Goal: Information Seeking & Learning: Find specific fact

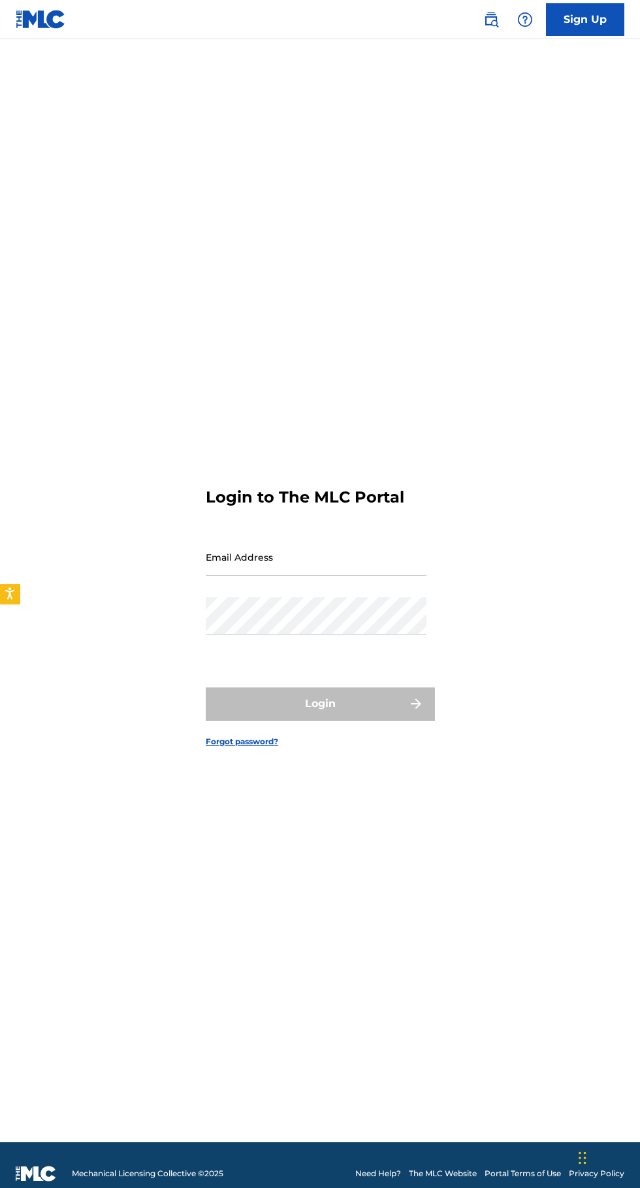
click at [491, 18] on img at bounding box center [492, 20] width 16 height 16
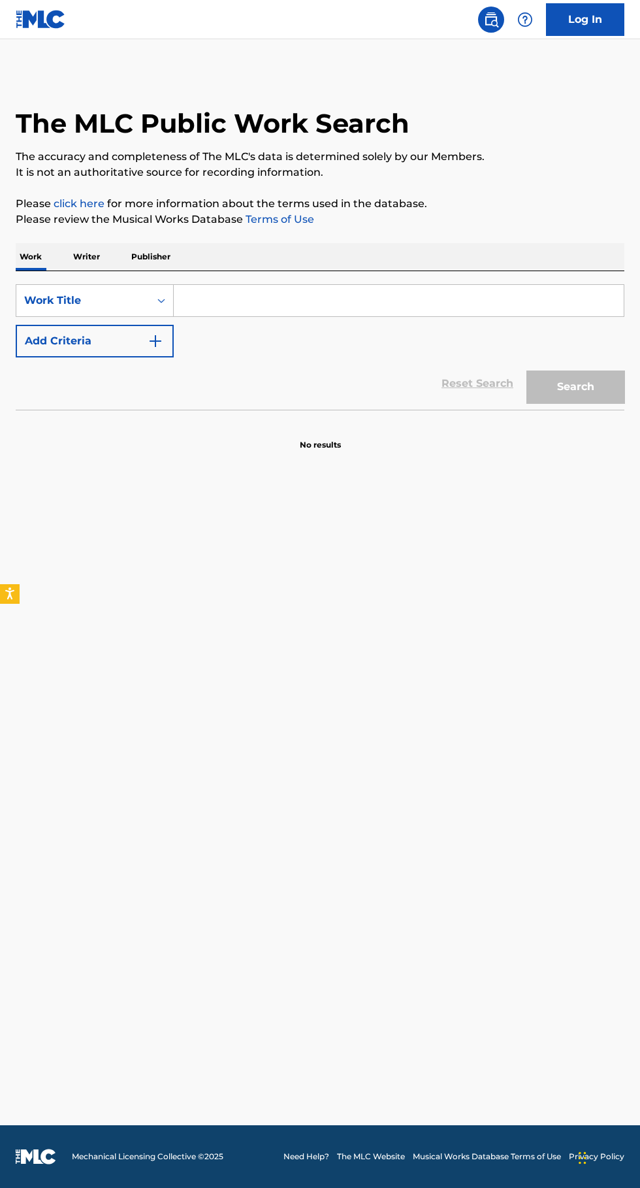
click at [218, 301] on input "Search Form" at bounding box center [399, 300] width 450 height 31
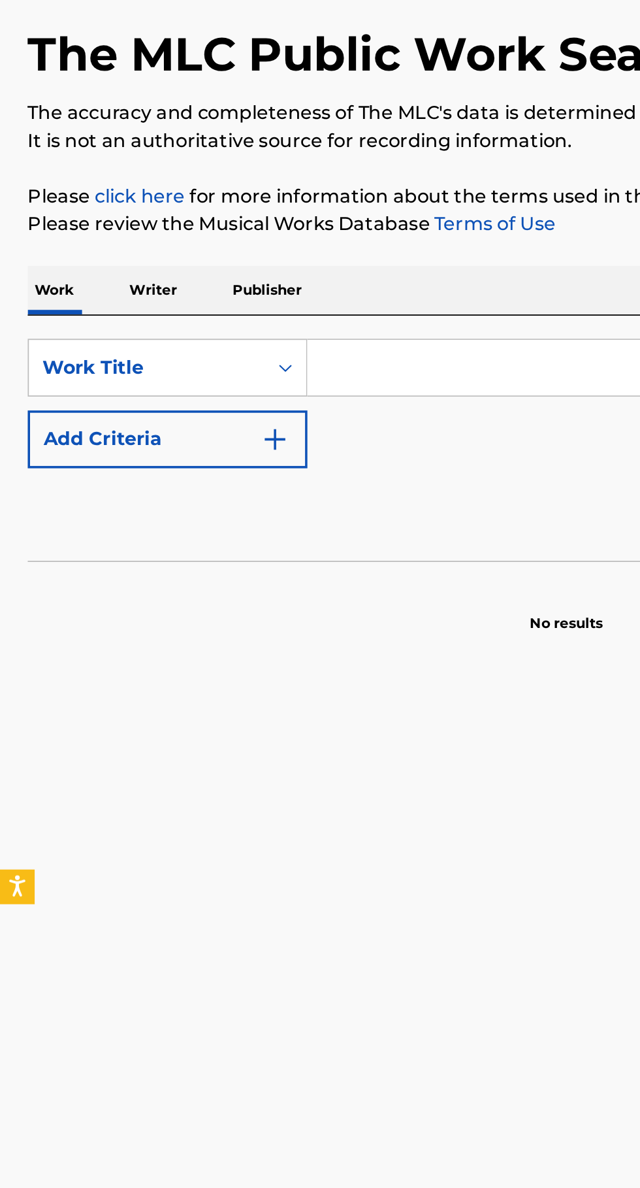
click at [79, 255] on p "Writer" at bounding box center [86, 256] width 35 height 27
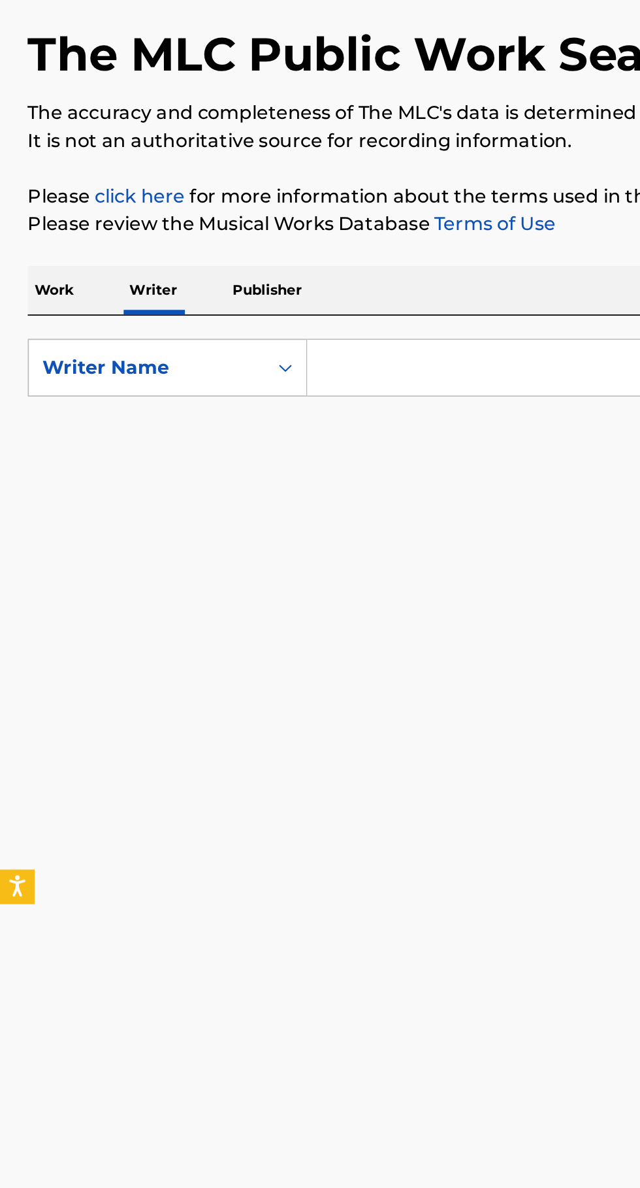
click at [190, 296] on input "Search Form" at bounding box center [399, 300] width 450 height 31
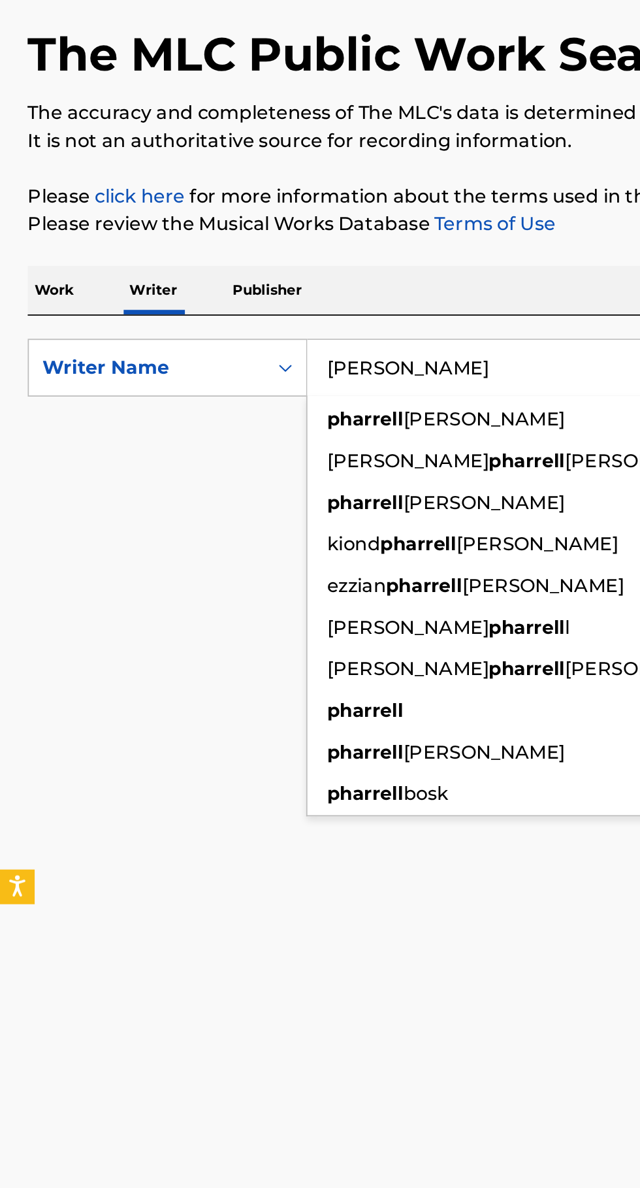
click at [293, 329] on div "[PERSON_NAME]" at bounding box center [301, 330] width 254 height 24
type input "[PERSON_NAME]"
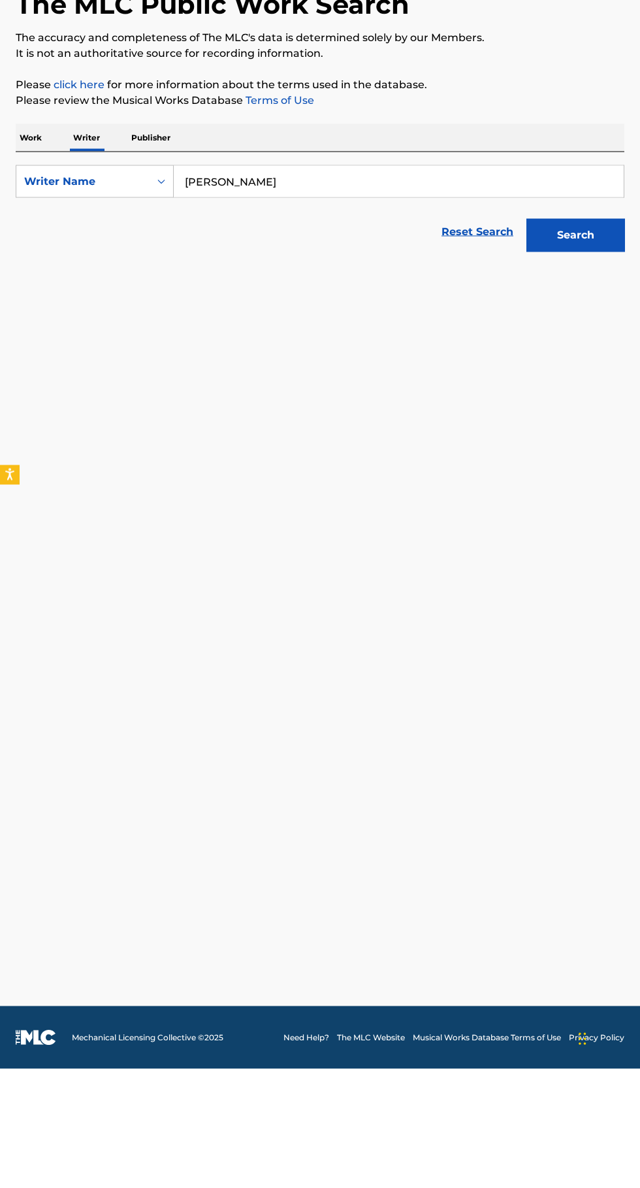
click at [585, 368] on button "Search" at bounding box center [576, 354] width 98 height 33
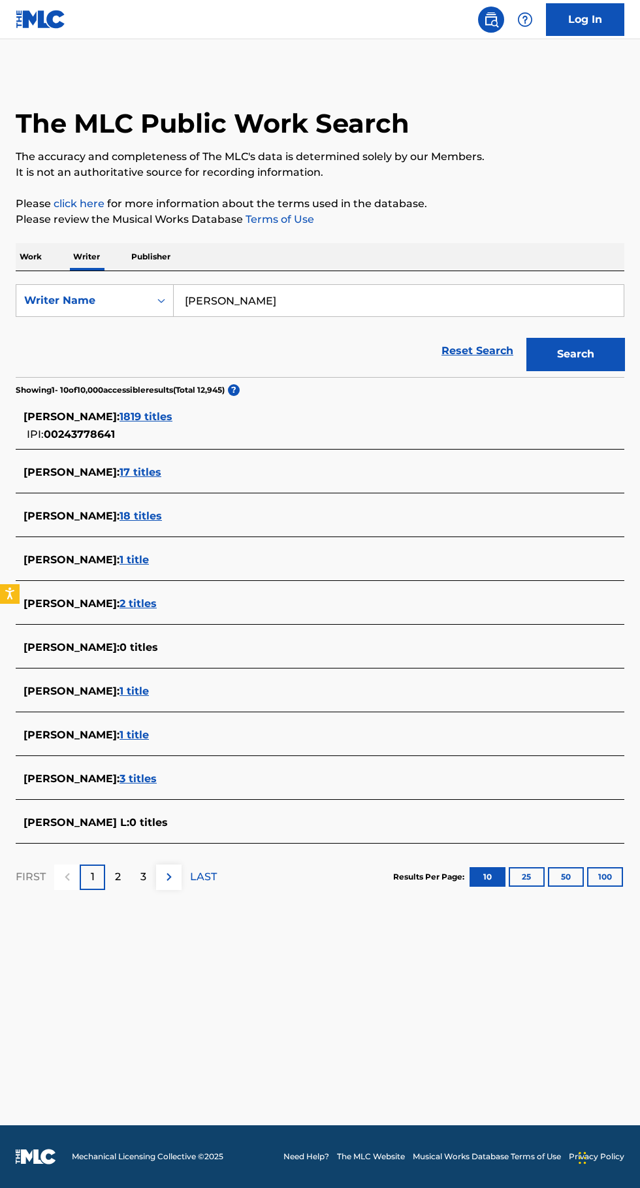
click at [173, 414] on span "1819 titles" at bounding box center [146, 416] width 53 height 12
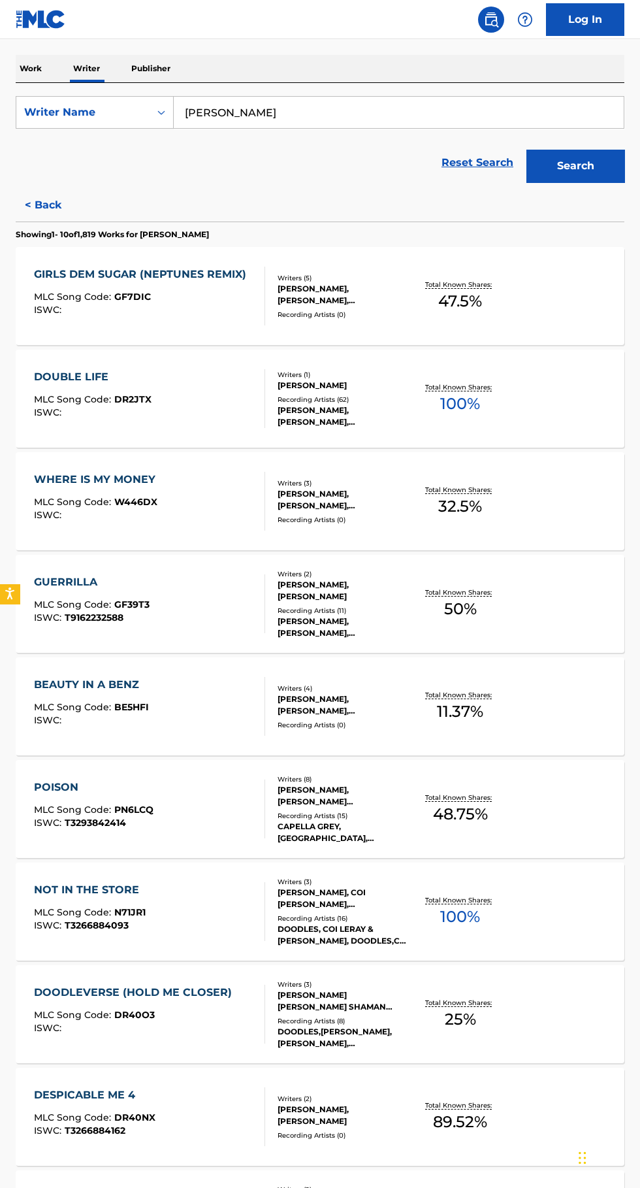
scroll to position [305, 0]
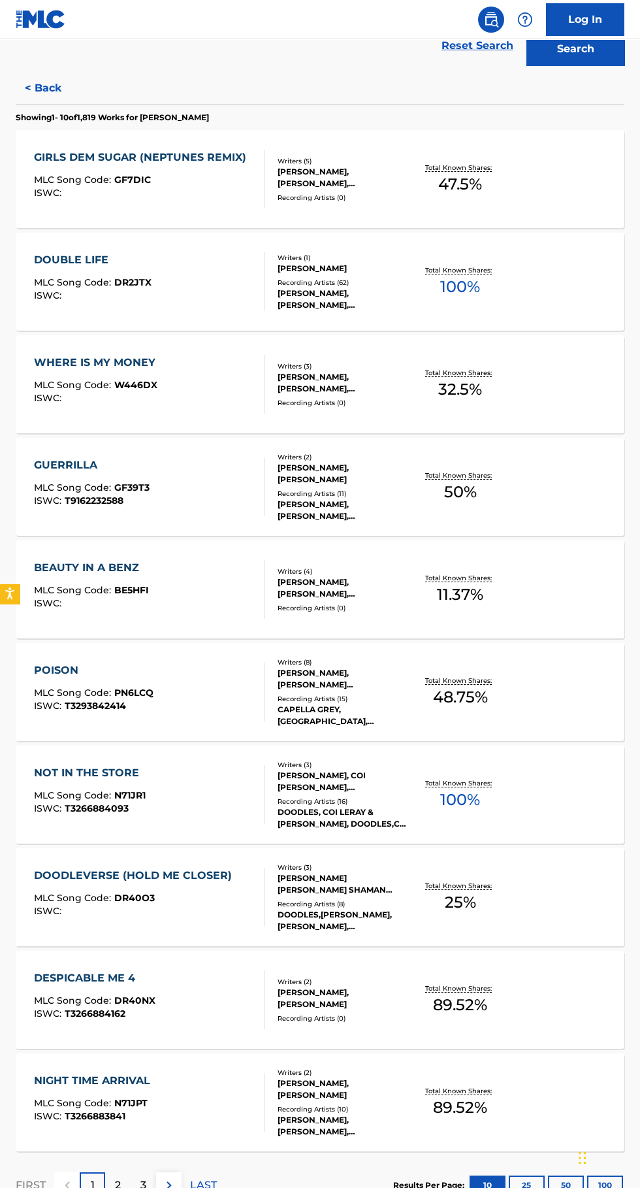
click at [609, 1179] on button "100" at bounding box center [605, 1186] width 36 height 20
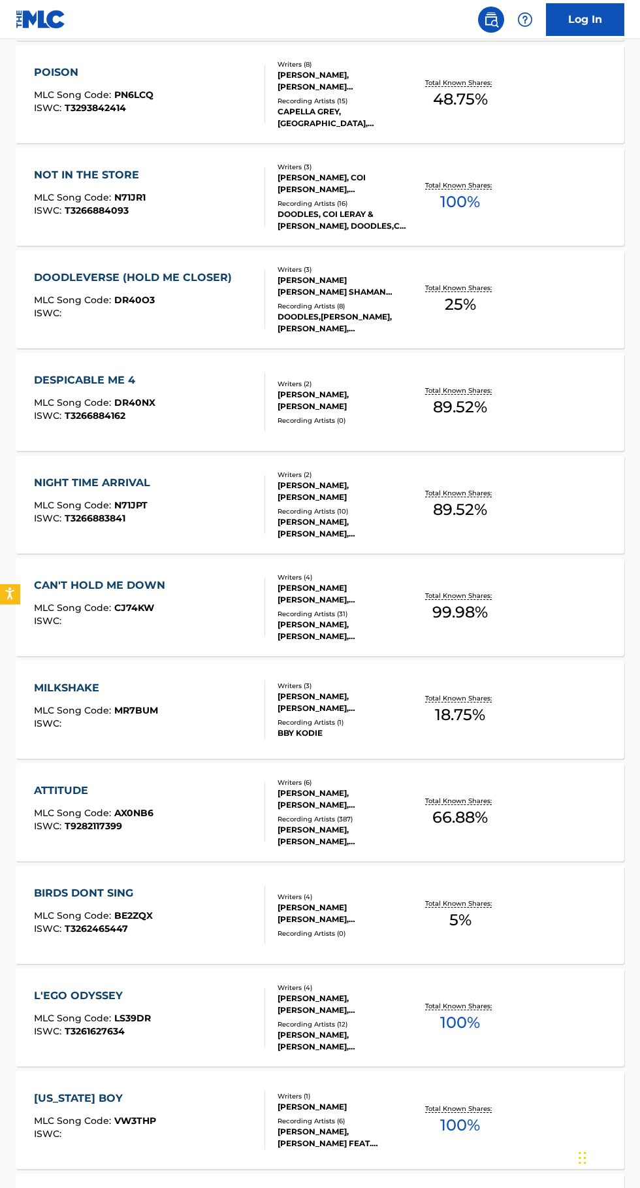
scroll to position [0, 0]
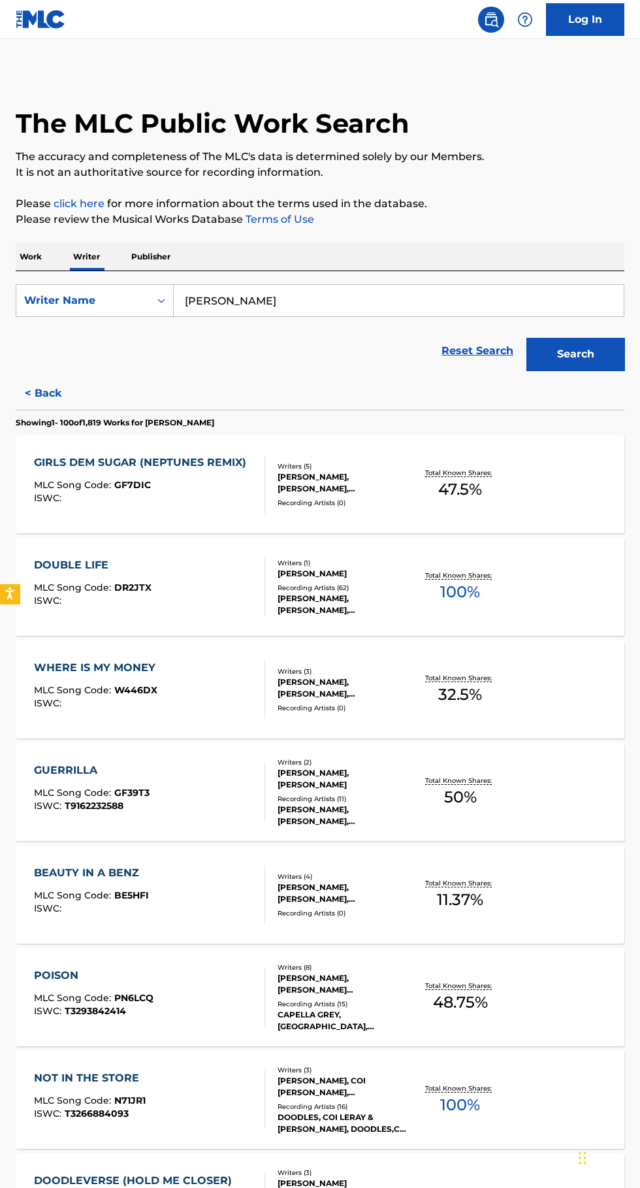
click at [35, 256] on p "Work" at bounding box center [31, 256] width 30 height 27
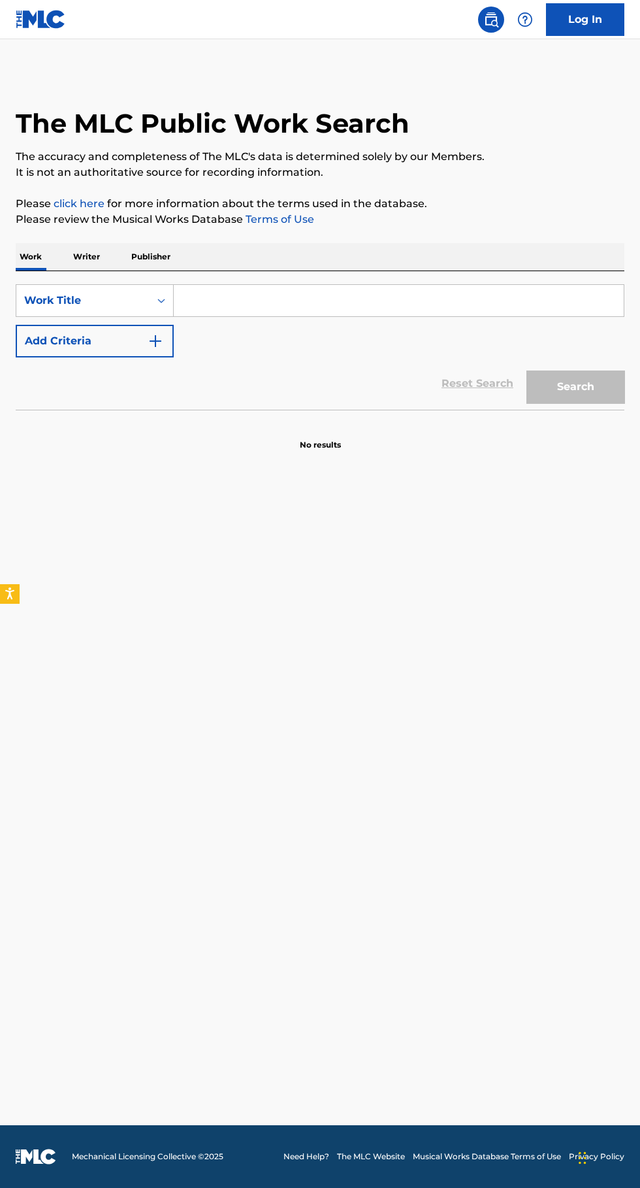
click at [230, 303] on input "Search Form" at bounding box center [399, 300] width 450 height 31
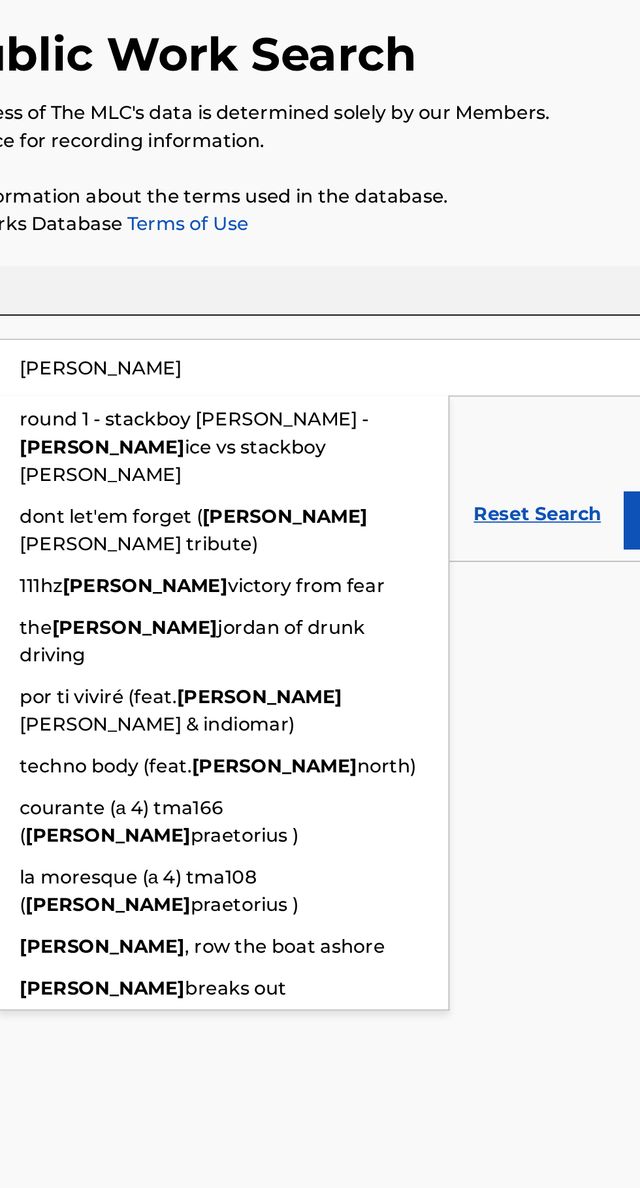
type input "[PERSON_NAME]"
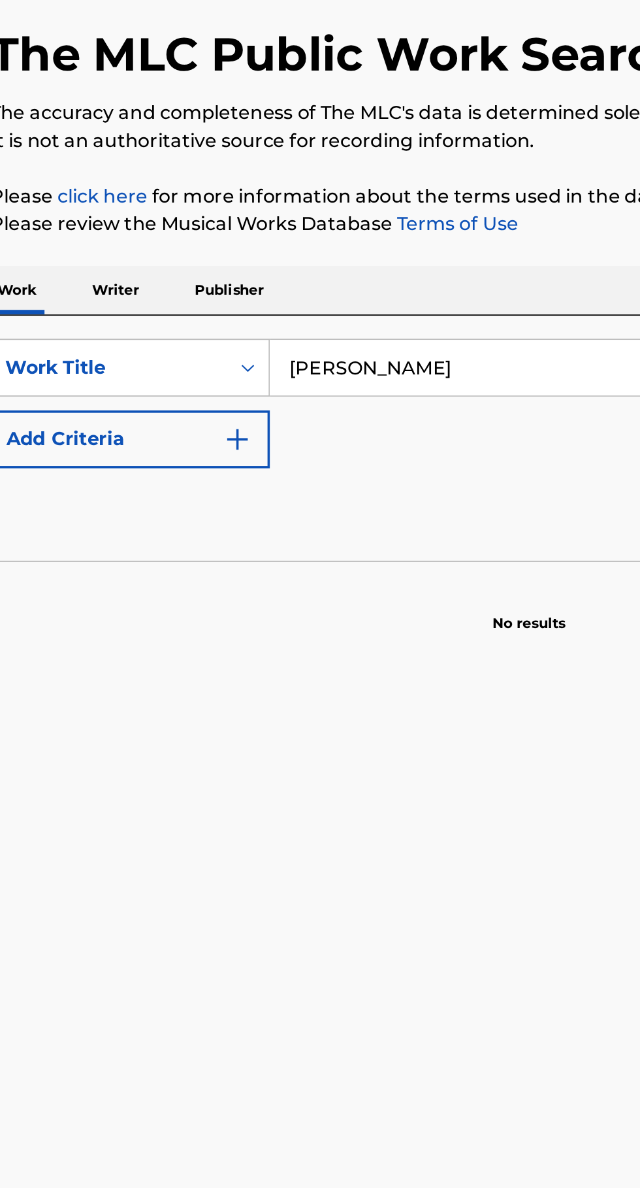
click at [90, 252] on p "Writer" at bounding box center [86, 256] width 35 height 27
click at [84, 260] on p "Writer" at bounding box center [86, 256] width 35 height 27
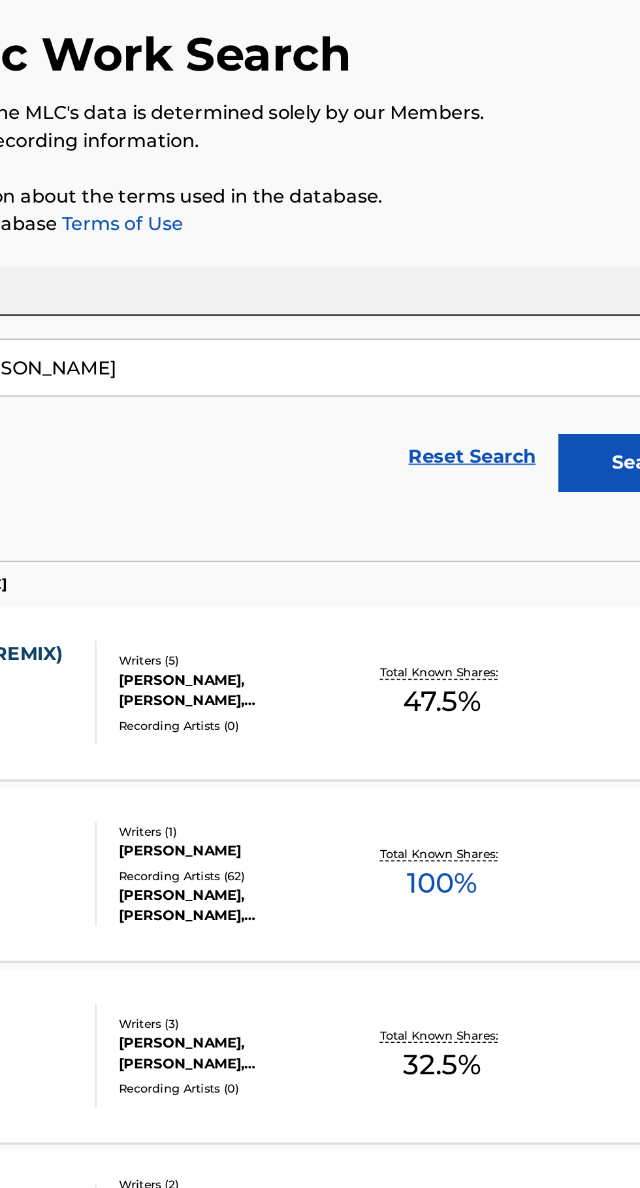
click at [306, 306] on input "[PERSON_NAME]" at bounding box center [399, 300] width 450 height 31
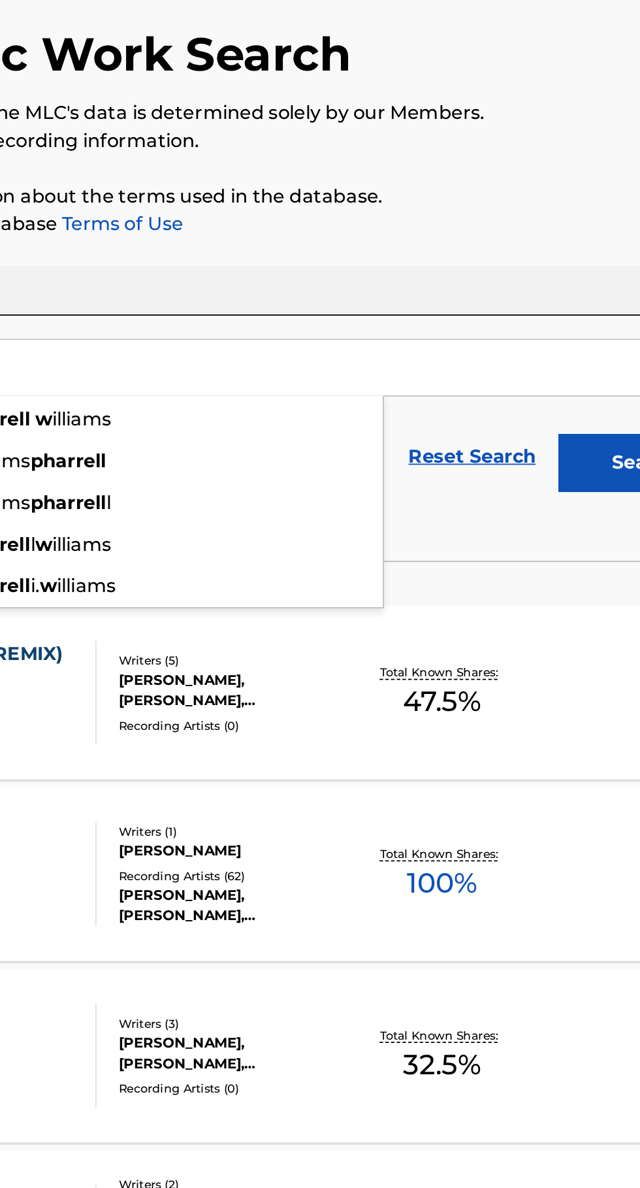
type input "p"
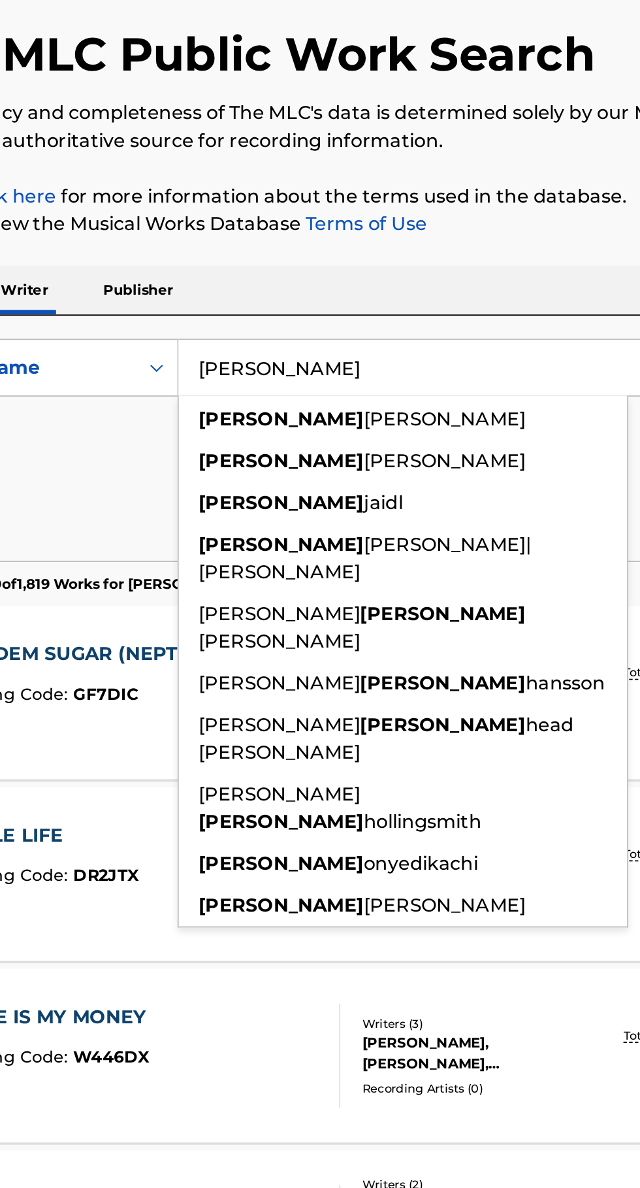
click at [527, 338] on button "Search" at bounding box center [576, 354] width 98 height 33
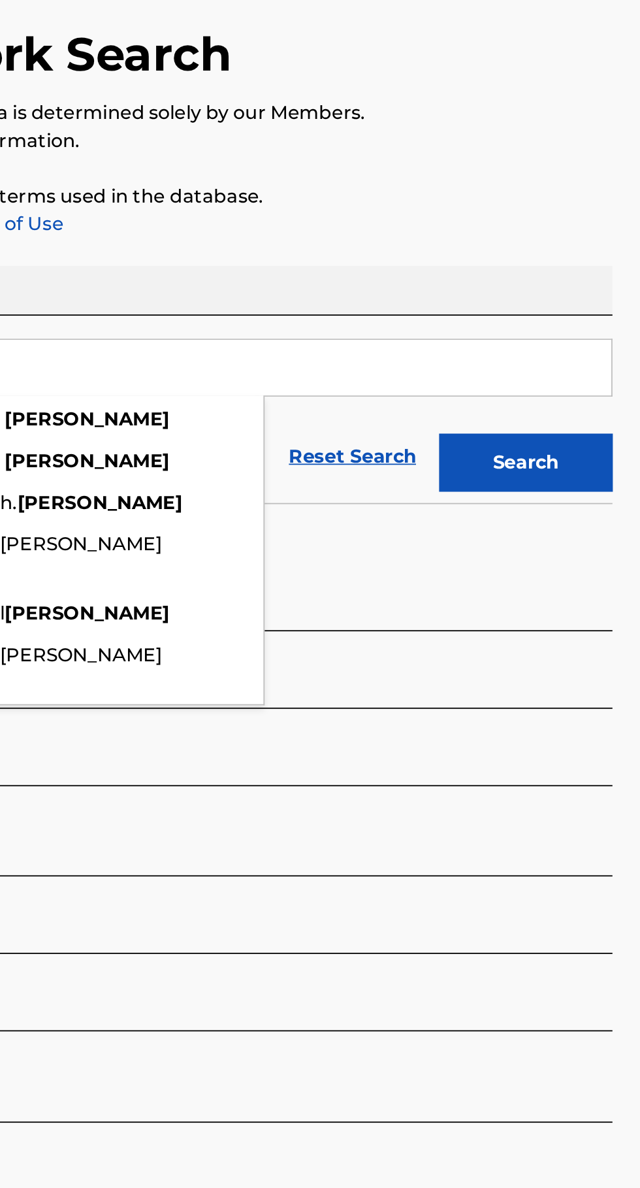
type input "[PERSON_NAME]"
click at [591, 342] on button "Search" at bounding box center [576, 354] width 98 height 33
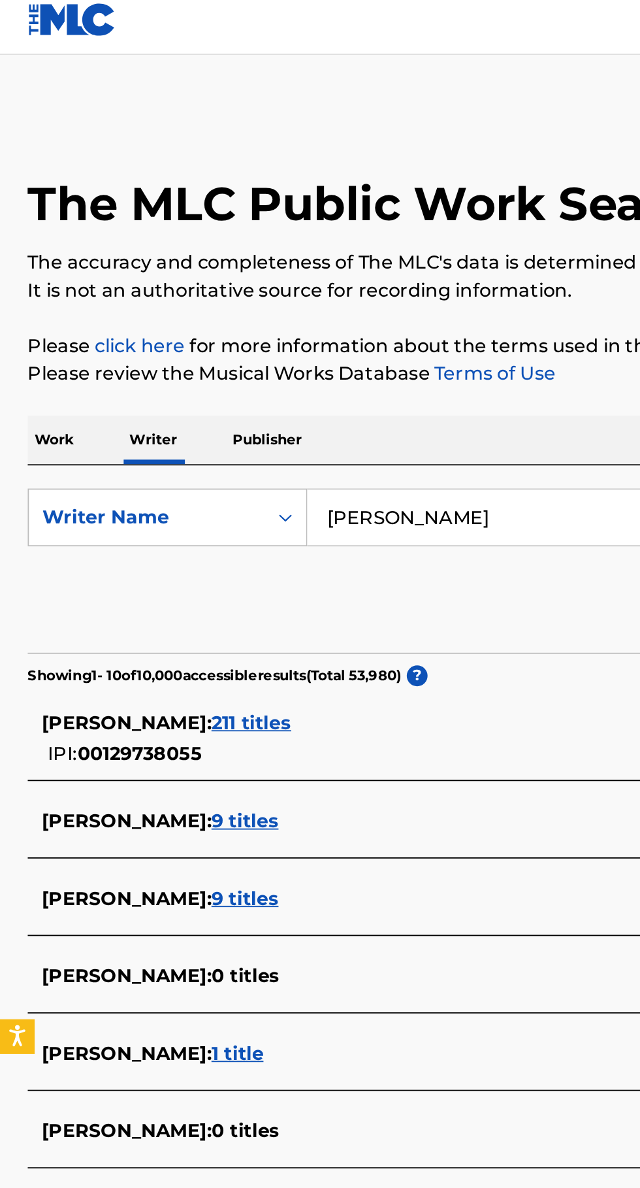
click at [164, 428] on div "[PERSON_NAME] : 211 titles IPI: 00129738055" at bounding box center [303, 425] width 559 height 33
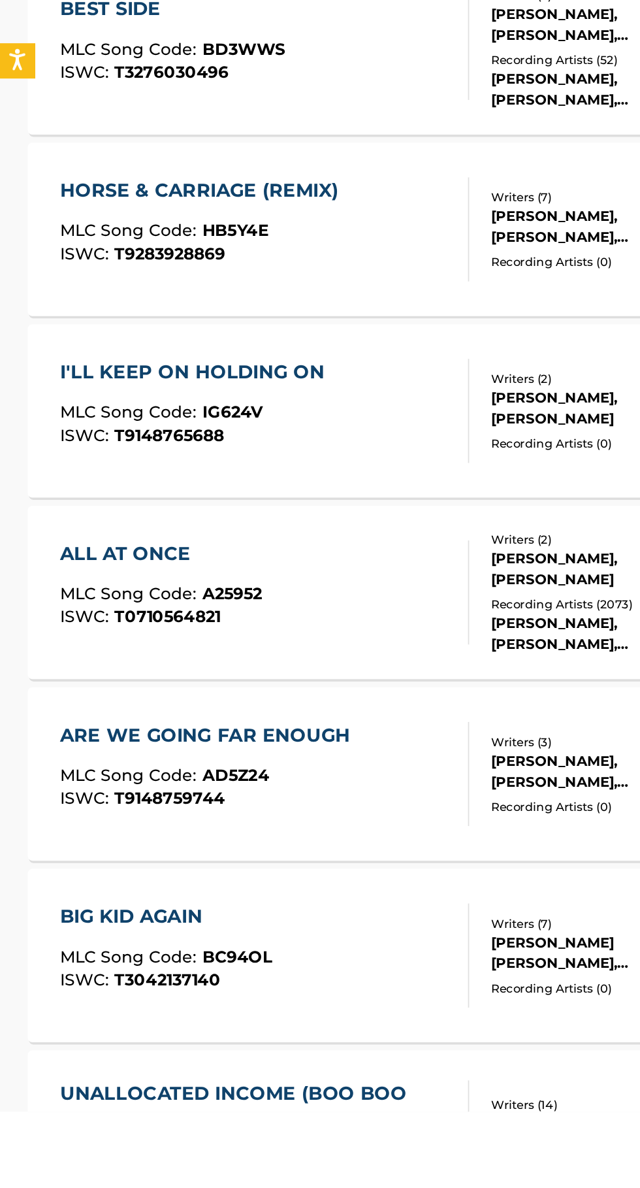
scroll to position [305, 0]
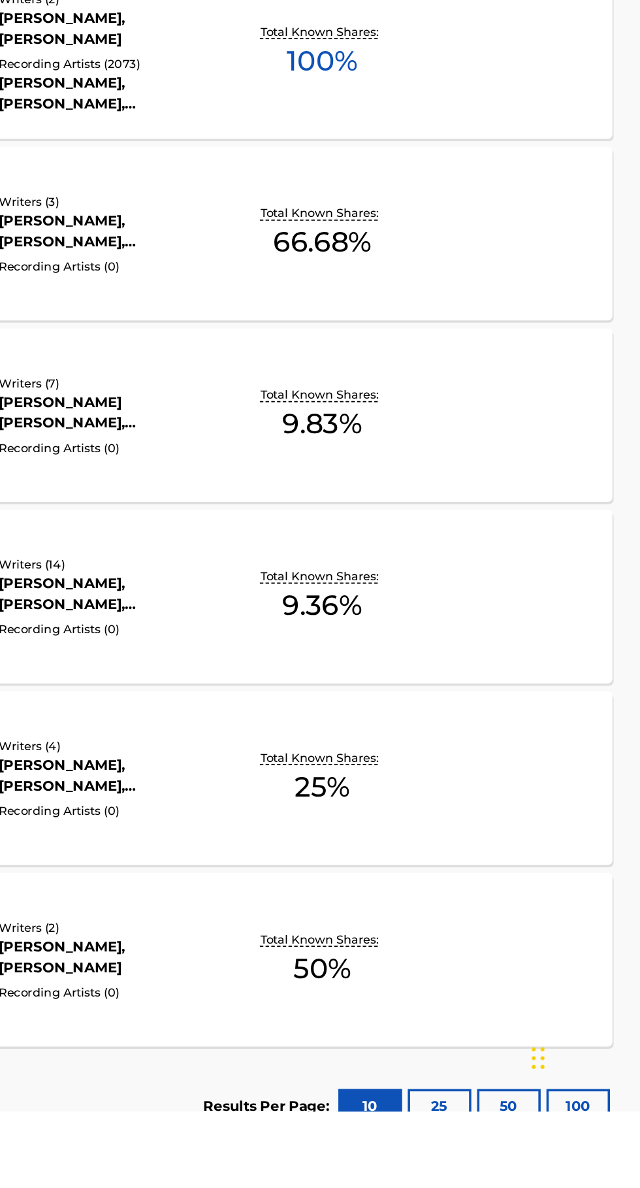
click at [610, 1185] on button "100" at bounding box center [605, 1186] width 36 height 20
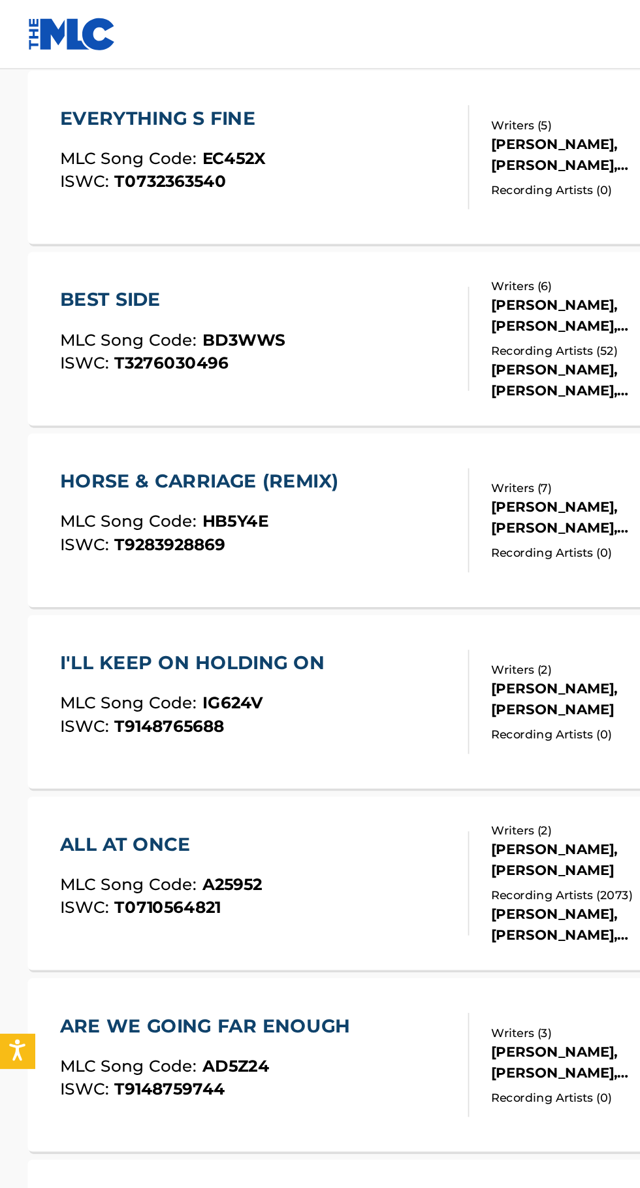
scroll to position [0, 0]
